Goal: Information Seeking & Learning: Find contact information

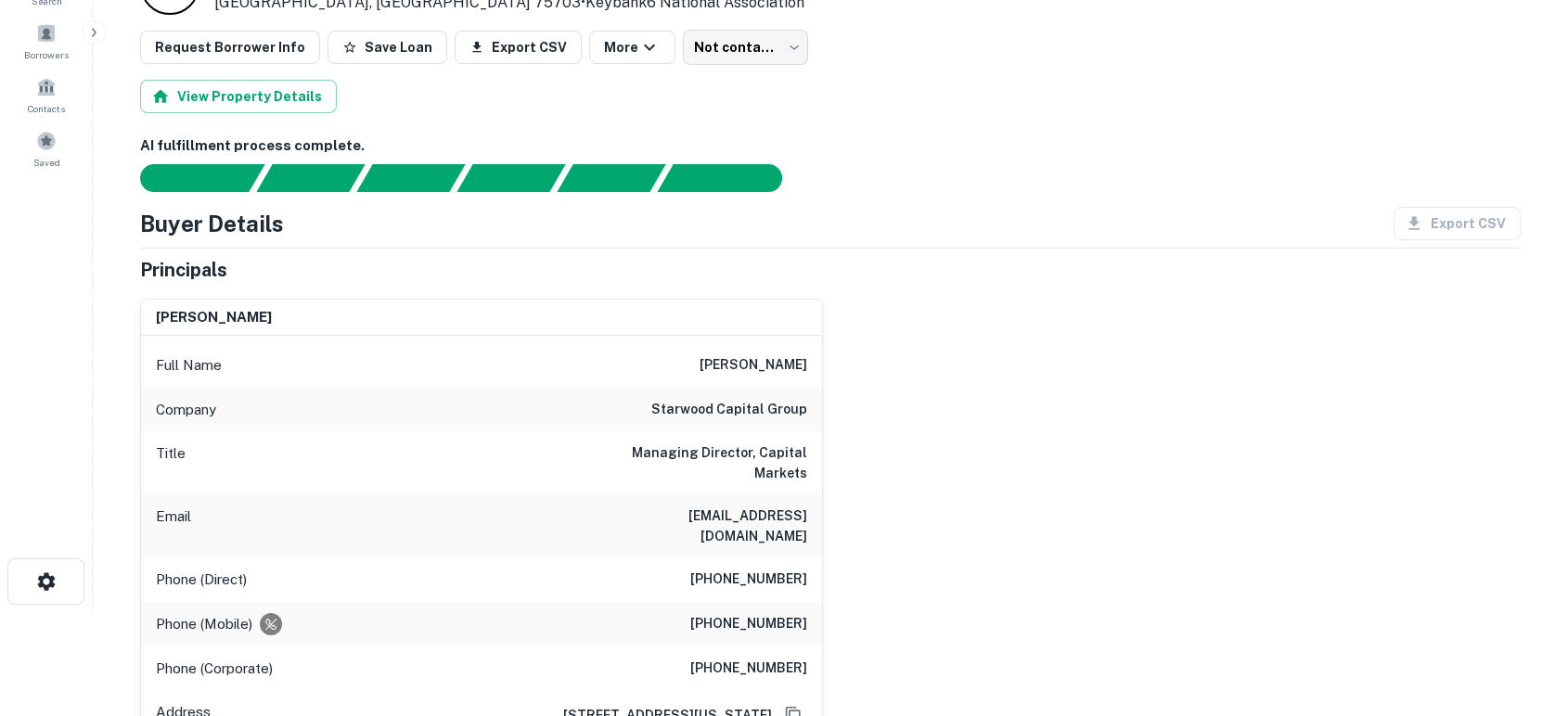
scroll to position [137, 0]
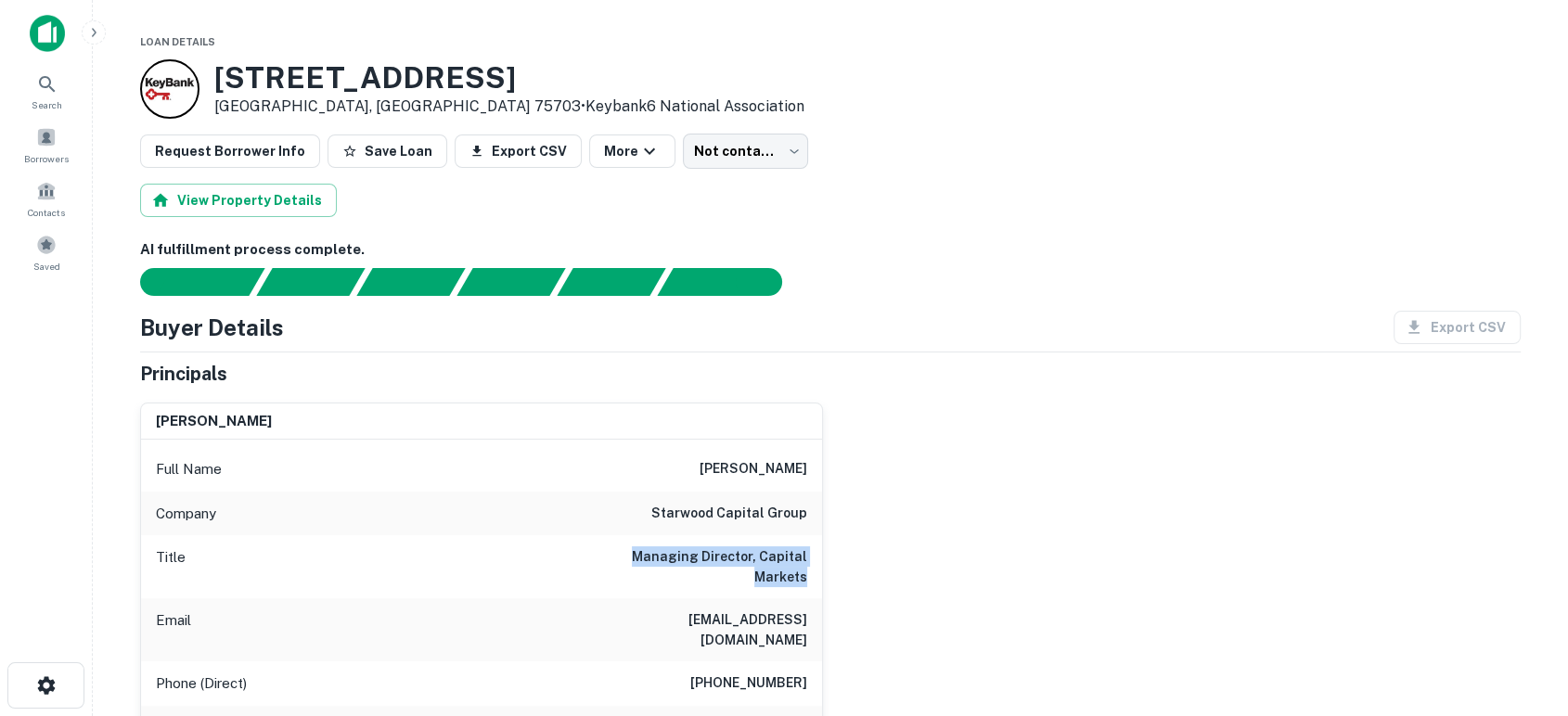
drag, startPoint x: 552, startPoint y: 560, endPoint x: 822, endPoint y: 545, distance: 270.4
click at [822, 545] on div "Title Managing Director, Capital Markets" at bounding box center [481, 567] width 682 height 63
copy h6 "Managing Director, Capital Markets"
drag, startPoint x: 632, startPoint y: 605, endPoint x: 813, endPoint y: 599, distance: 181.1
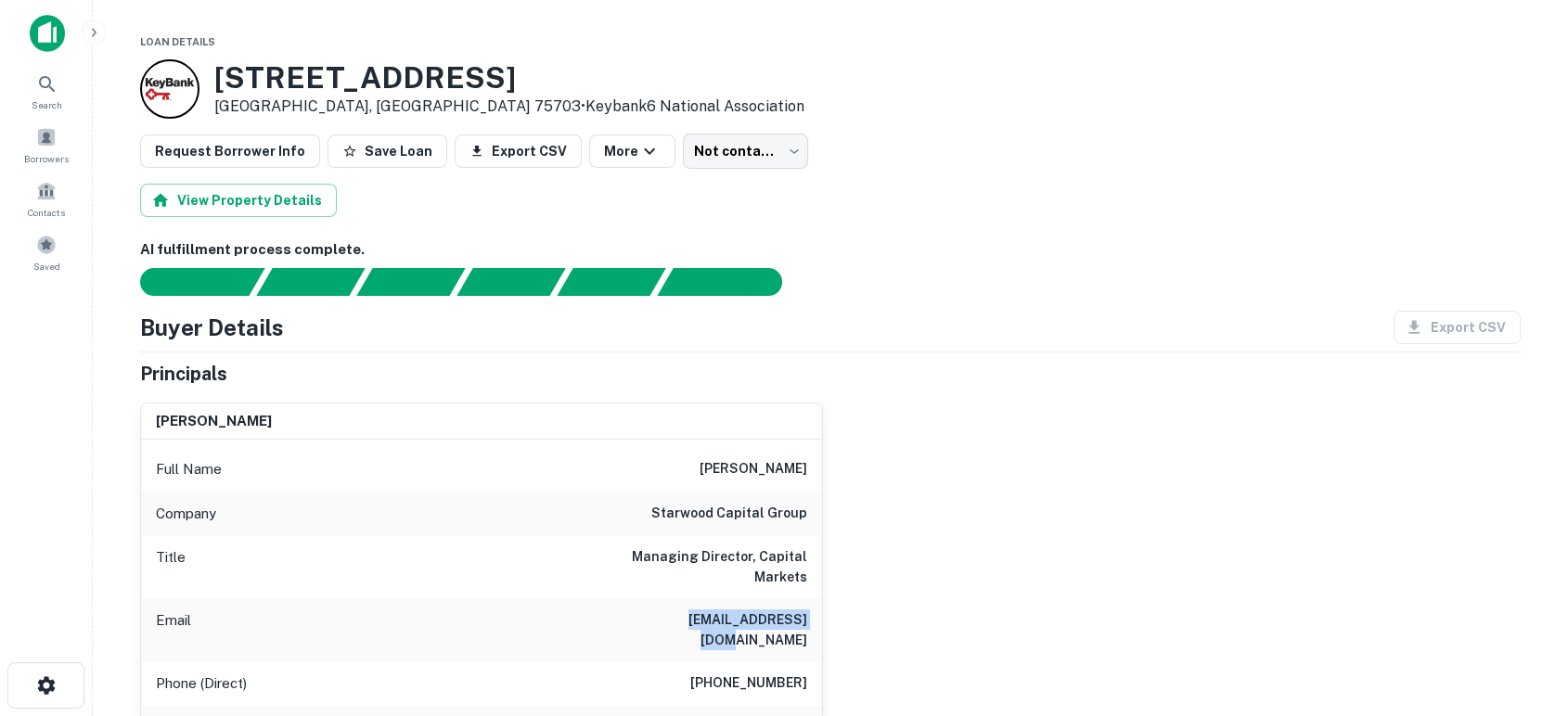
click at [813, 599] on div "Email [EMAIL_ADDRESS][DOMAIN_NAME]" at bounding box center [481, 630] width 682 height 63
copy h6 "[EMAIL_ADDRESS][DOMAIN_NAME]"
drag, startPoint x: 1128, startPoint y: 464, endPoint x: 1417, endPoint y: 352, distance: 309.9
drag, startPoint x: 1121, startPoint y: 548, endPoint x: 1082, endPoint y: 548, distance: 39.0
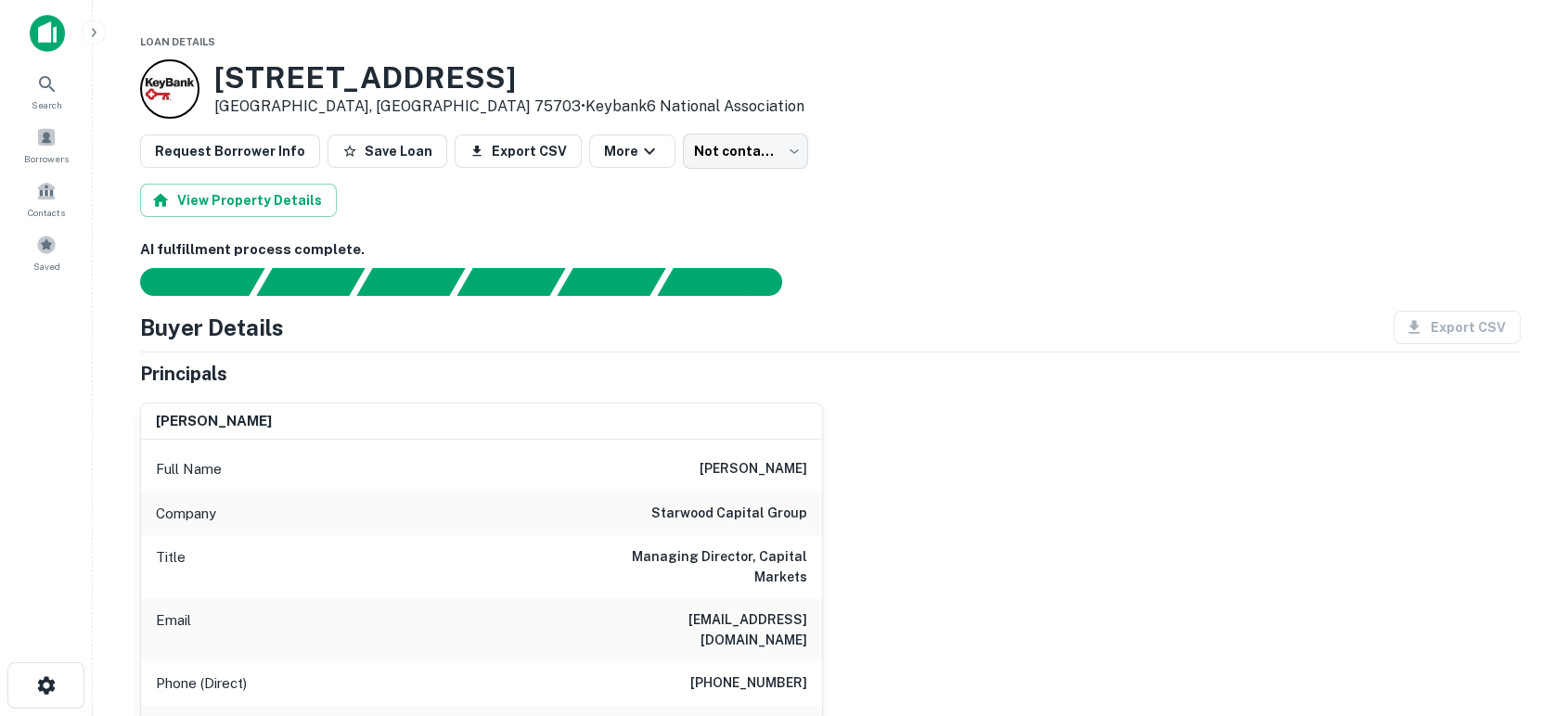
drag, startPoint x: 748, startPoint y: 689, endPoint x: 832, endPoint y: 697, distance: 84.4
copy h6 "[PHONE_NUMBER]"
